Goal: Check status: Check status

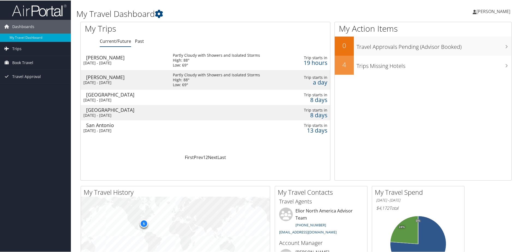
click at [99, 126] on div "San Antonio" at bounding box center [126, 124] width 81 height 5
click at [95, 59] on div "[PERSON_NAME]" at bounding box center [126, 57] width 81 height 5
click at [102, 95] on div "Birmingham" at bounding box center [126, 94] width 81 height 5
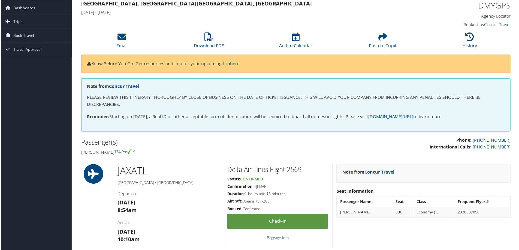
scroll to position [6, 0]
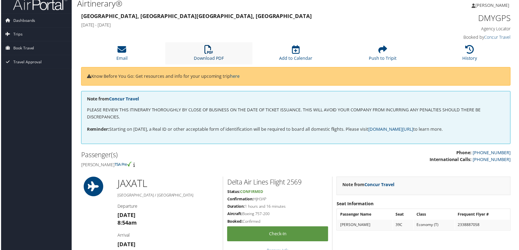
click at [207, 53] on icon at bounding box center [208, 49] width 9 height 9
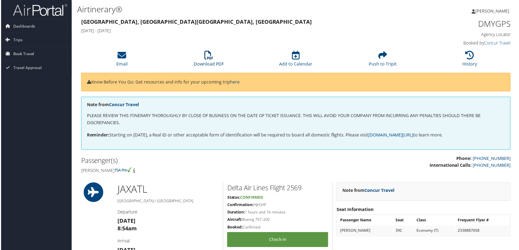
scroll to position [6, 0]
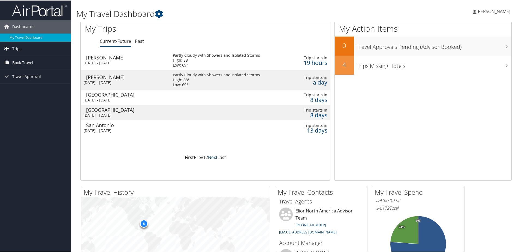
click at [213, 157] on link "Next" at bounding box center [213, 157] width 10 height 6
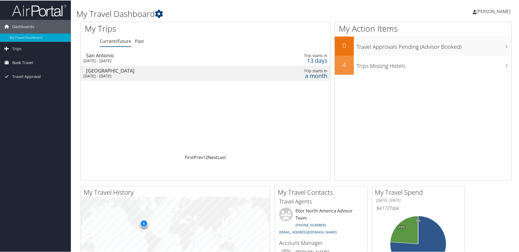
click at [102, 56] on div "San Antonio" at bounding box center [126, 54] width 81 height 5
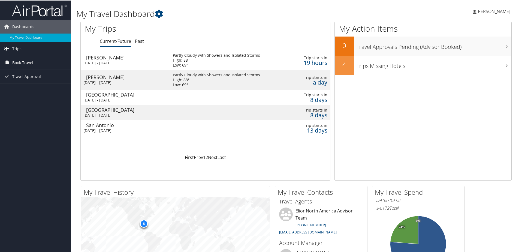
click at [103, 126] on div "San Antonio" at bounding box center [126, 124] width 81 height 5
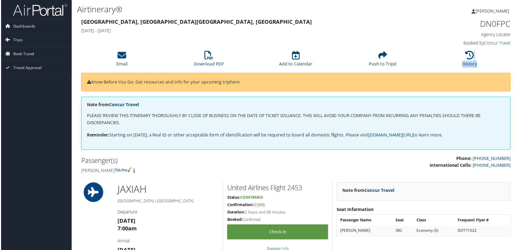
scroll to position [0, 3]
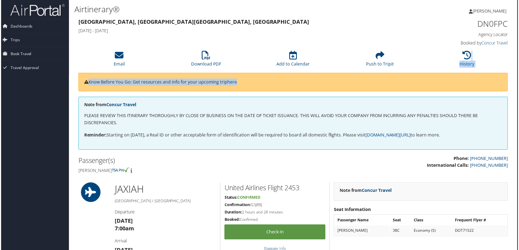
drag, startPoint x: 519, startPoint y: 63, endPoint x: 512, endPoint y: 95, distance: 33.4
click at [496, 61] on li "History" at bounding box center [467, 59] width 87 height 22
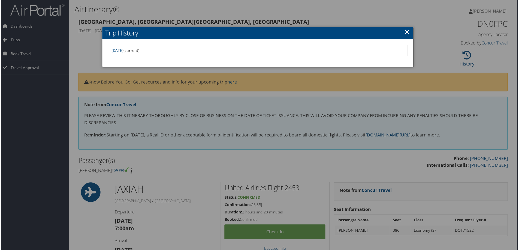
click at [412, 31] on h2 "Trip History" at bounding box center [258, 33] width 312 height 12
click at [407, 31] on link "×" at bounding box center [408, 31] width 6 height 11
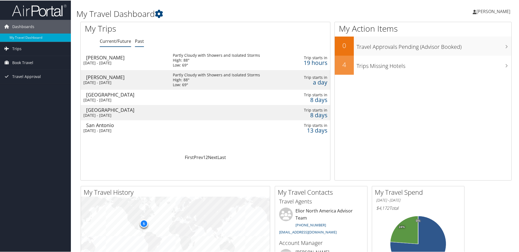
click at [140, 40] on link "Past" at bounding box center [139, 41] width 9 height 6
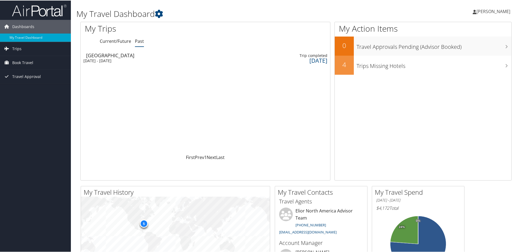
click at [123, 59] on div "Wed 1 Oct 2025 - Wed 1 Oct 2025" at bounding box center [123, 60] width 80 height 5
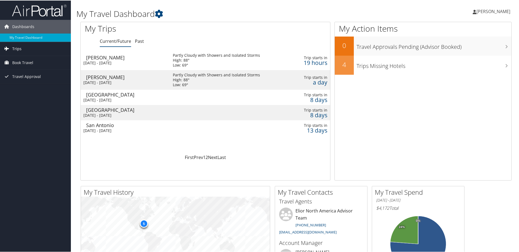
click at [18, 47] on span "Trips" at bounding box center [16, 48] width 9 height 14
click at [16, 59] on link "Current/Future Trips" at bounding box center [35, 59] width 71 height 8
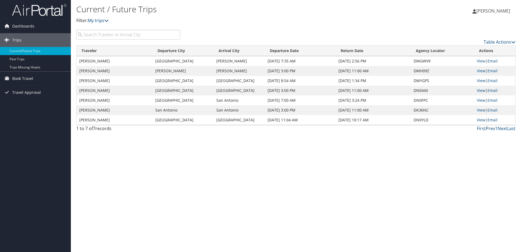
click at [491, 128] on link "Prev" at bounding box center [490, 128] width 9 height 6
click at [480, 100] on link "View" at bounding box center [481, 100] width 8 height 5
click at [16, 24] on span "Dashboards" at bounding box center [23, 26] width 22 height 14
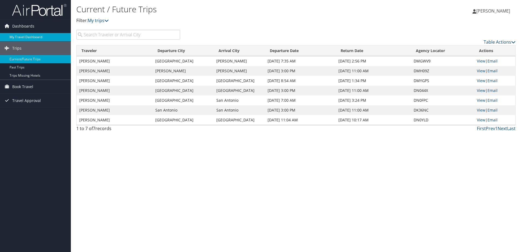
click at [17, 39] on link "My Travel Dashboard" at bounding box center [35, 37] width 71 height 8
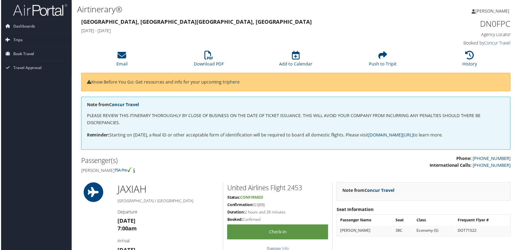
click at [14, 39] on span "Trips" at bounding box center [16, 40] width 9 height 14
click at [11, 57] on link "Past Trips" at bounding box center [35, 59] width 71 height 8
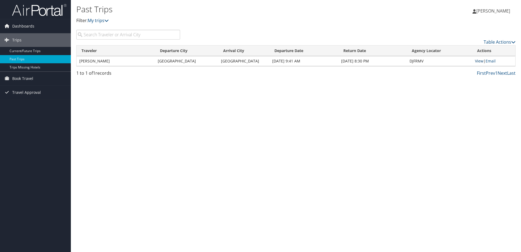
click at [475, 61] on link "View" at bounding box center [479, 60] width 8 height 5
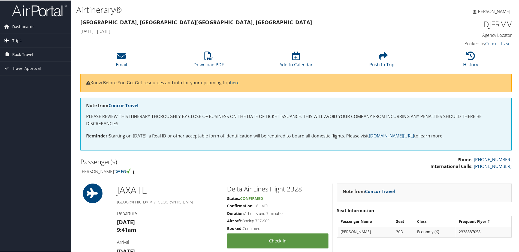
click at [15, 40] on span "Trips" at bounding box center [16, 40] width 9 height 14
click at [15, 51] on link "Current/Future Trips" at bounding box center [35, 51] width 71 height 8
